Goal: Transaction & Acquisition: Download file/media

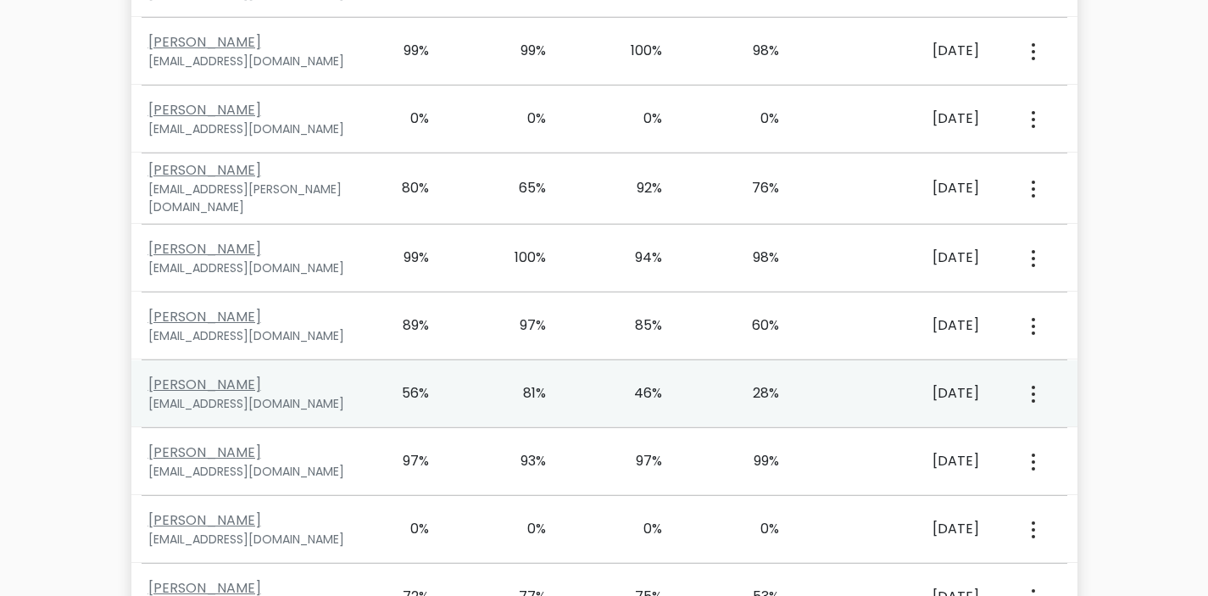
scroll to position [10190, 0]
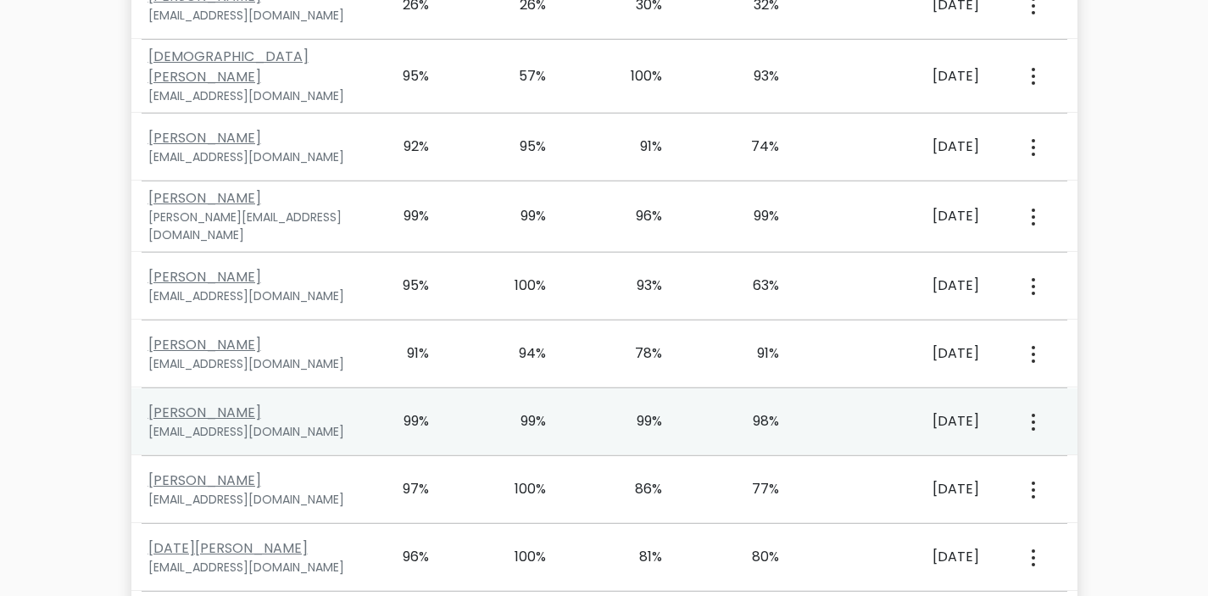
click at [1037, 395] on div "View Profile" at bounding box center [1032, 421] width 58 height 53
click at [1030, 395] on button "button" at bounding box center [1032, 421] width 14 height 53
click at [1065, 457] on link "View Profile" at bounding box center [1093, 470] width 134 height 27
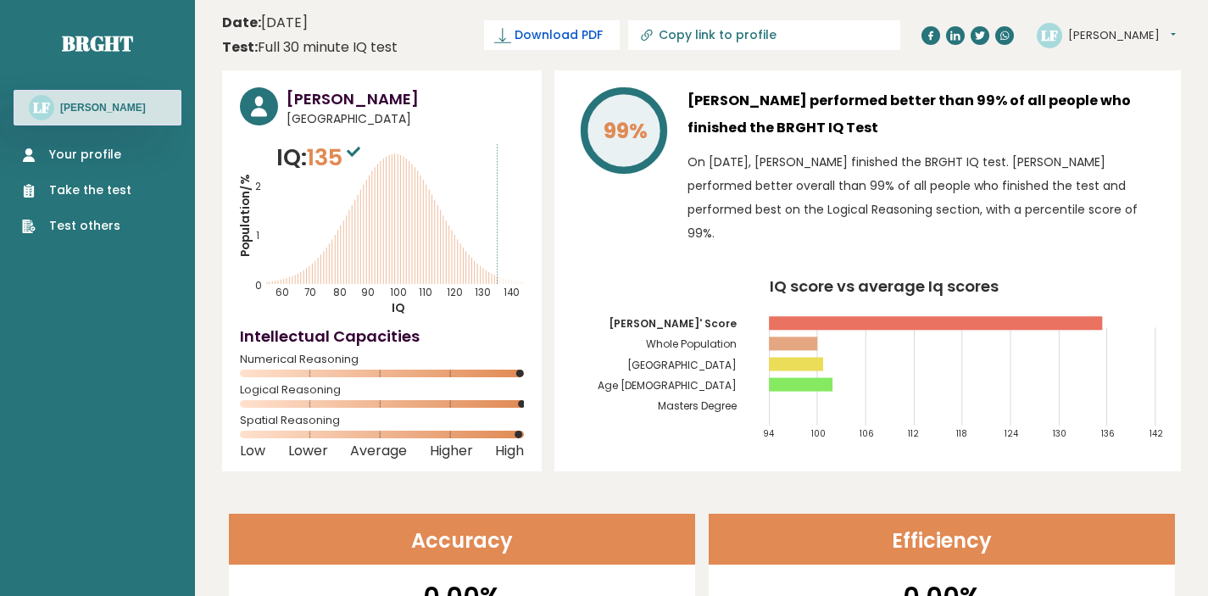
click at [603, 38] on span "Download PDF" at bounding box center [558, 35] width 88 height 18
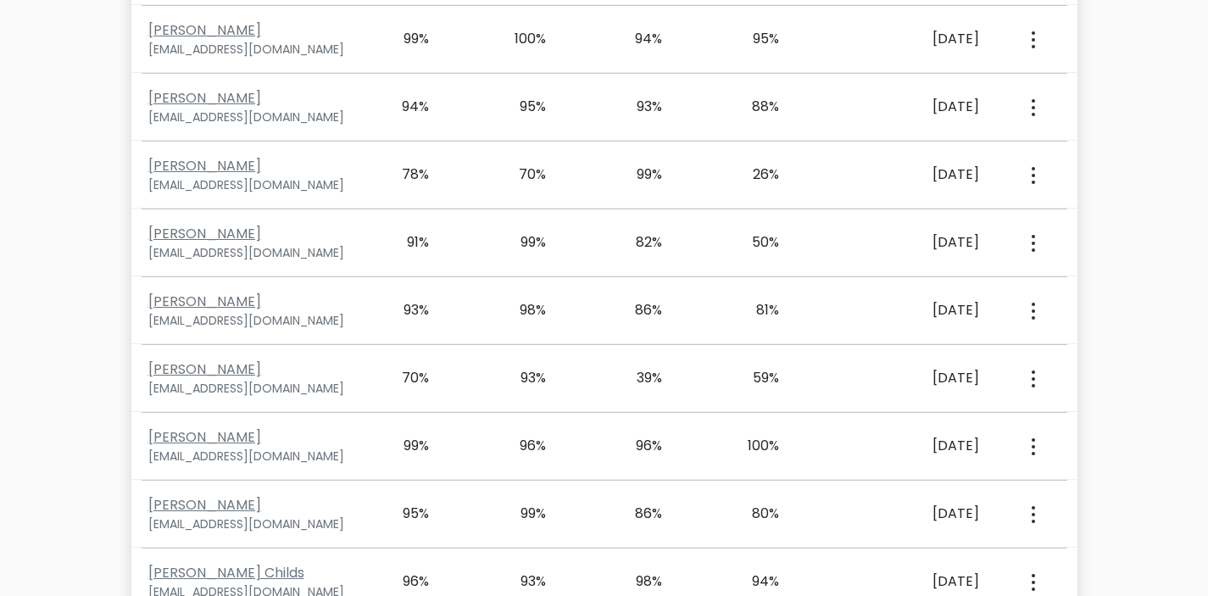
scroll to position [11614, 0]
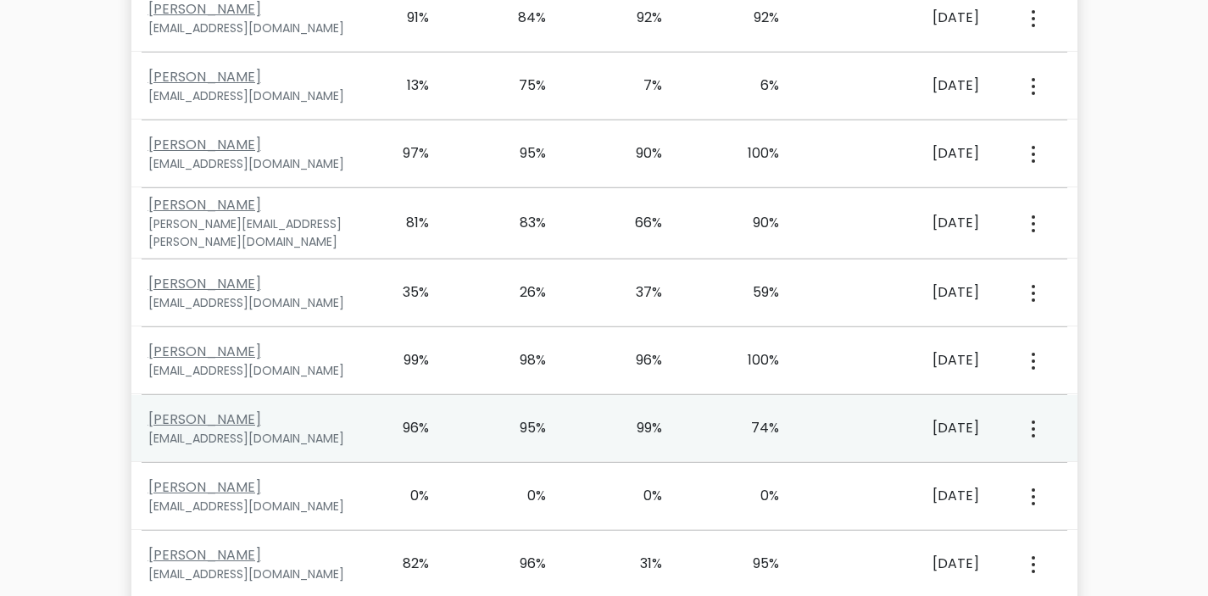
click at [1030, 402] on button "button" at bounding box center [1032, 428] width 14 height 53
click at [1054, 464] on link "View Profile" at bounding box center [1093, 477] width 134 height 27
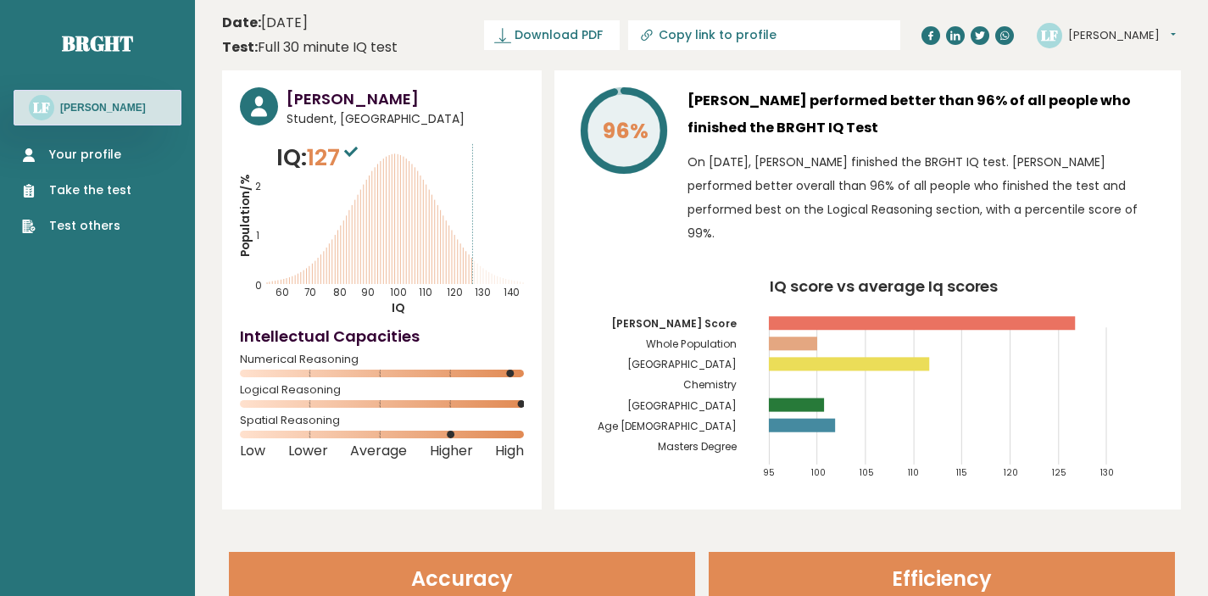
click at [671, 17] on header "Date: September 09, 2025 Test: Full 30 minute IQ test Download PDF Downloading.…" at bounding box center [701, 34] width 959 height 53
click at [603, 31] on span "Download PDF" at bounding box center [558, 35] width 88 height 18
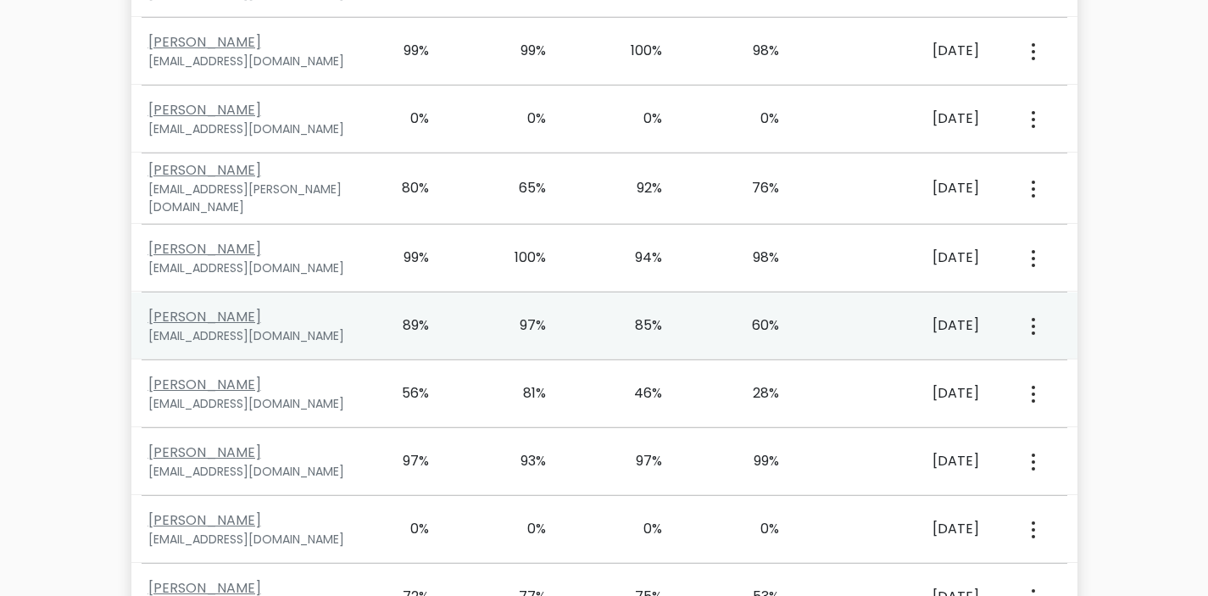
scroll to position [10190, 0]
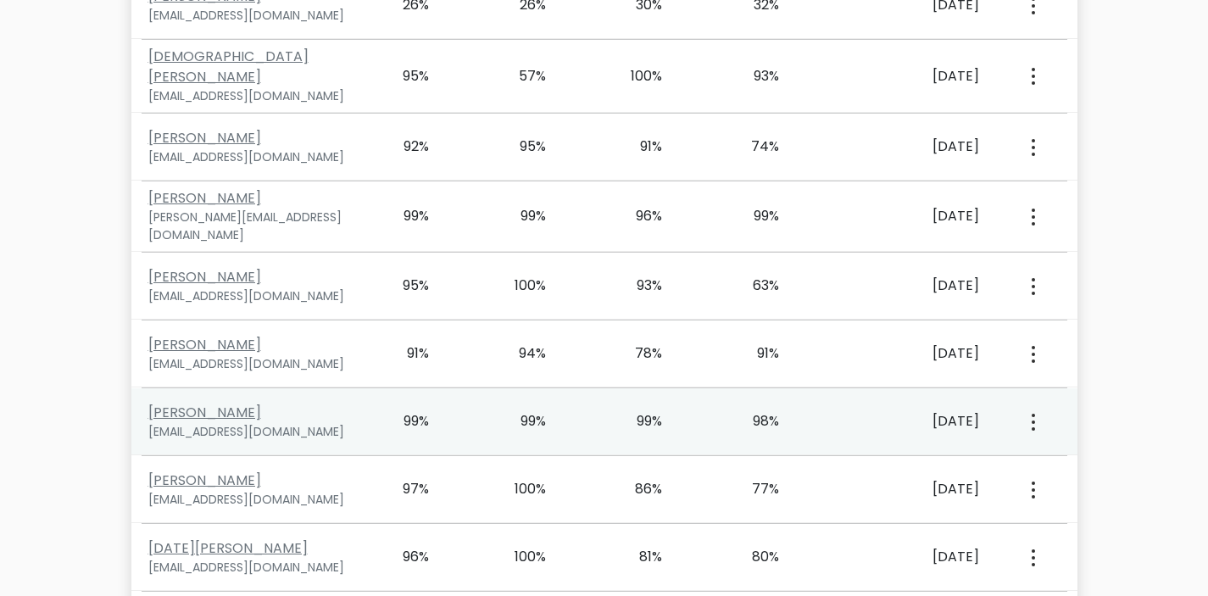
click at [1034, 414] on icon "button" at bounding box center [1032, 422] width 3 height 17
click at [1059, 457] on link "View Profile" at bounding box center [1093, 470] width 134 height 27
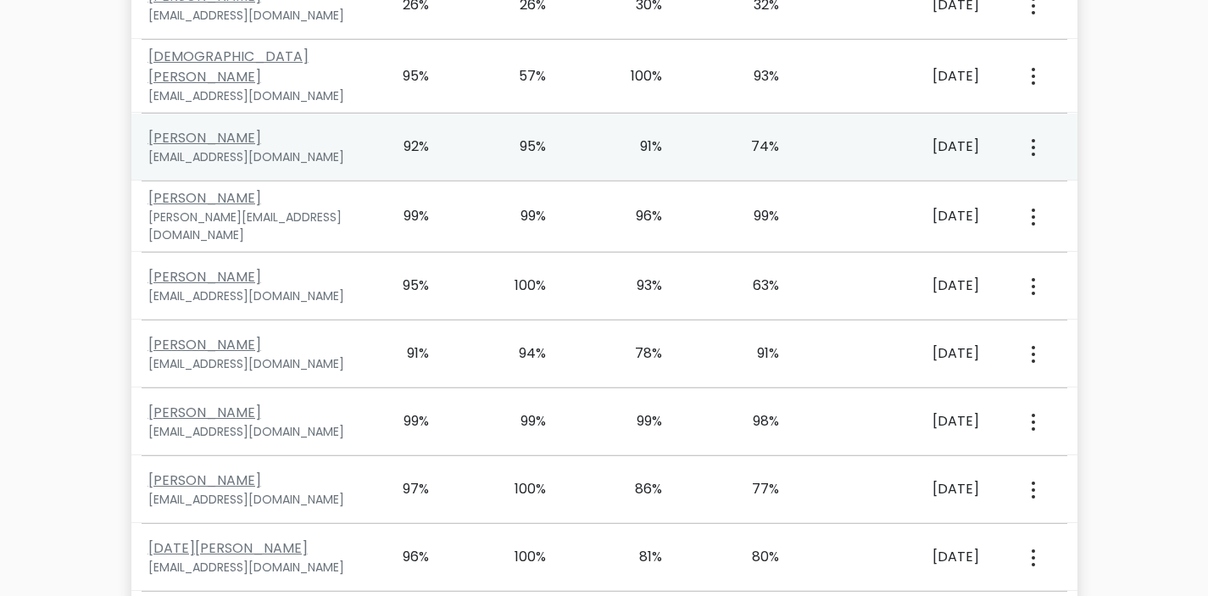
scroll to position [3398, 0]
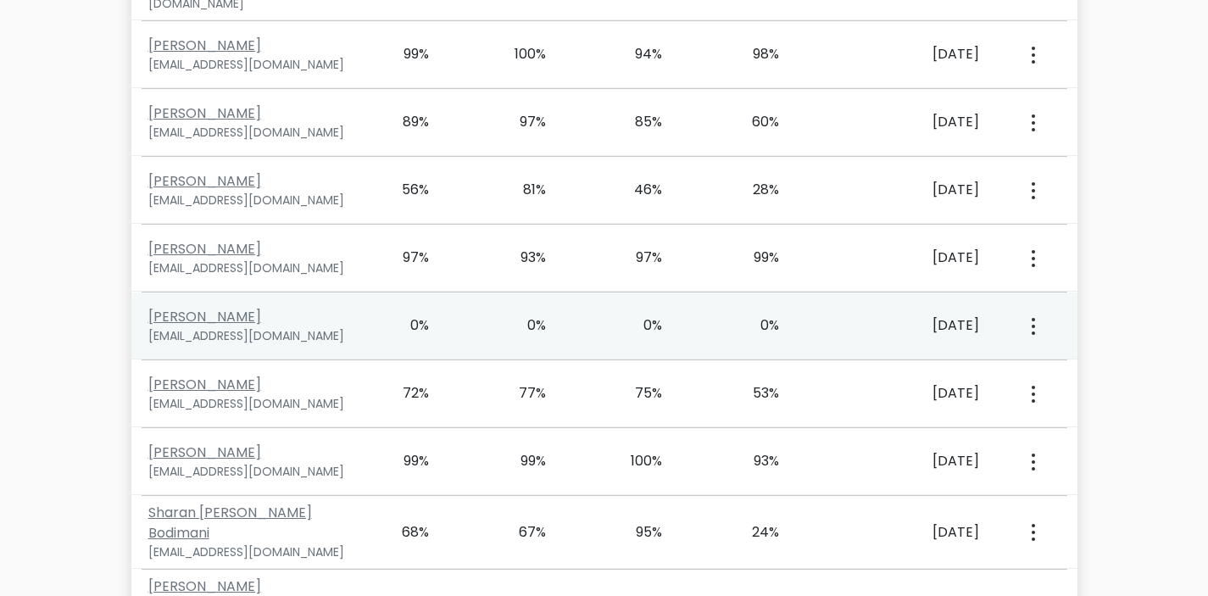
click at [1043, 307] on div "View Profile" at bounding box center [1032, 325] width 58 height 53
click at [1031, 325] on circle "button" at bounding box center [1032, 326] width 3 height 3
click at [1057, 361] on link "View Profile" at bounding box center [1093, 374] width 134 height 27
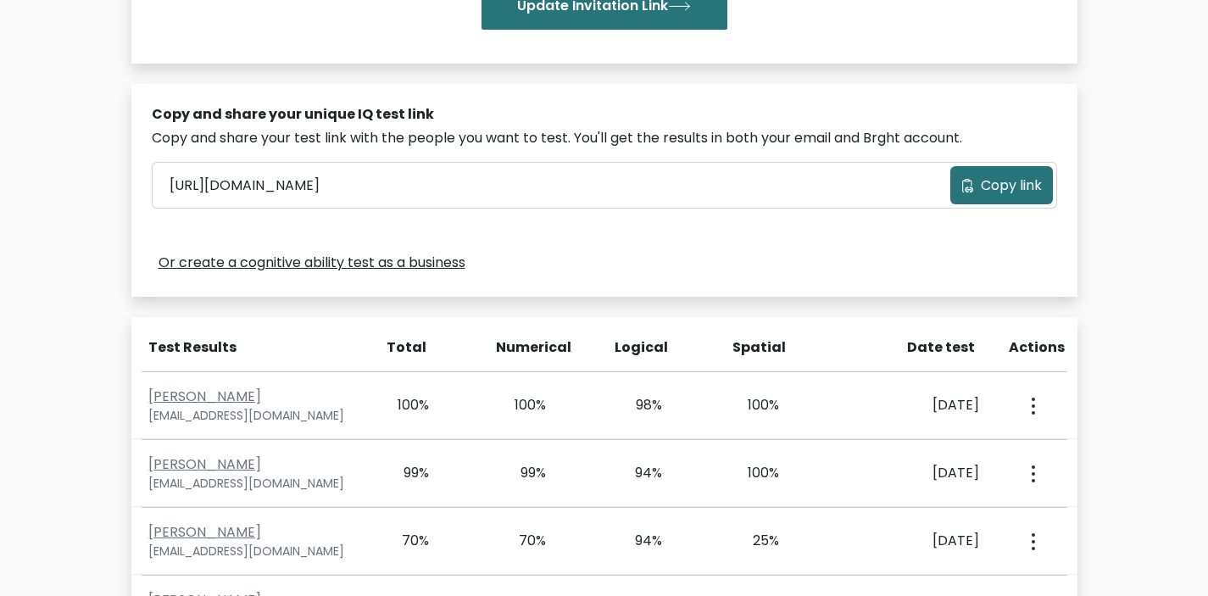
scroll to position [7201, 0]
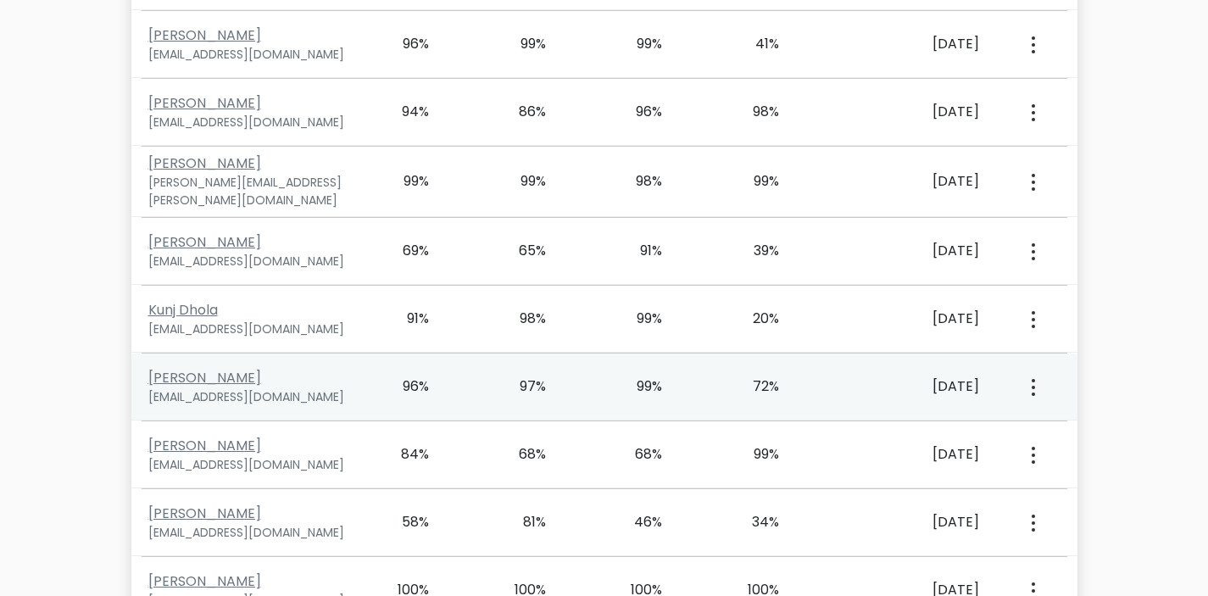
click at [1037, 360] on button "button" at bounding box center [1032, 386] width 14 height 53
click at [1052, 422] on link "View Profile" at bounding box center [1093, 435] width 134 height 27
